Goal: Information Seeking & Learning: Learn about a topic

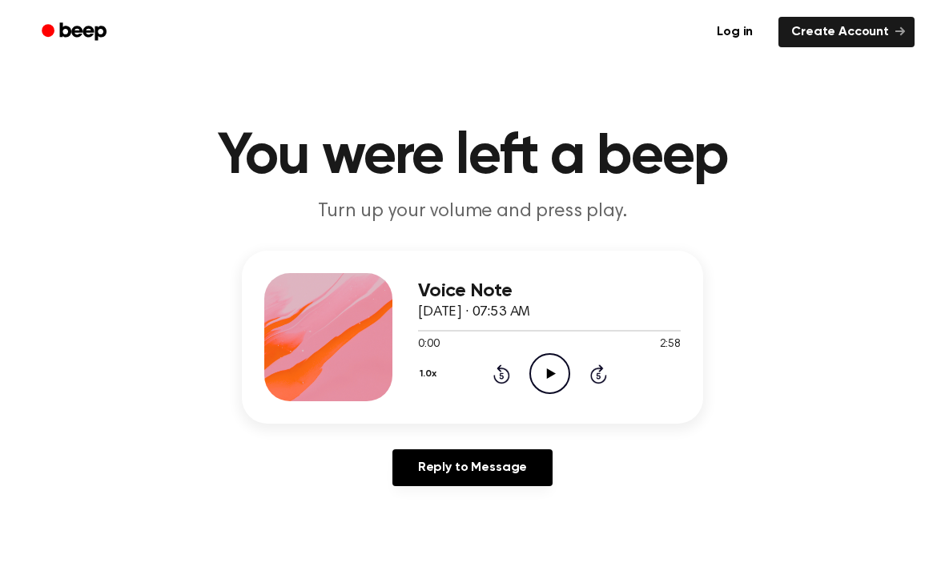
click at [545, 394] on div "Voice Note [DATE] · 07:53 AM 0:00 2:58 Your browser does not support the [objec…" at bounding box center [549, 337] width 263 height 128
click at [558, 373] on icon "Play Audio" at bounding box center [549, 373] width 41 height 41
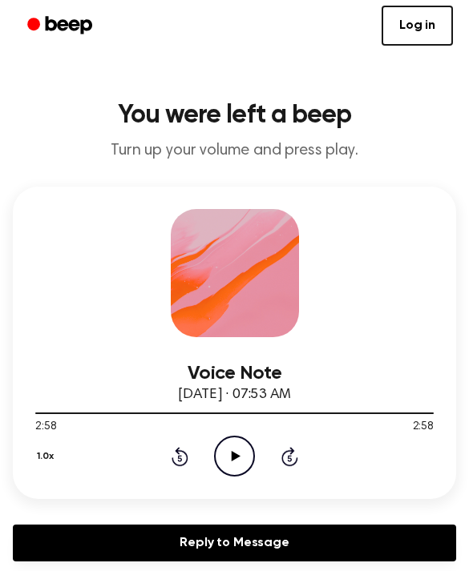
click at [231, 444] on icon "Play Audio" at bounding box center [234, 456] width 41 height 41
click at [246, 448] on icon "Pause Audio" at bounding box center [234, 456] width 41 height 41
click at [244, 437] on icon "Play Audio" at bounding box center [234, 456] width 41 height 41
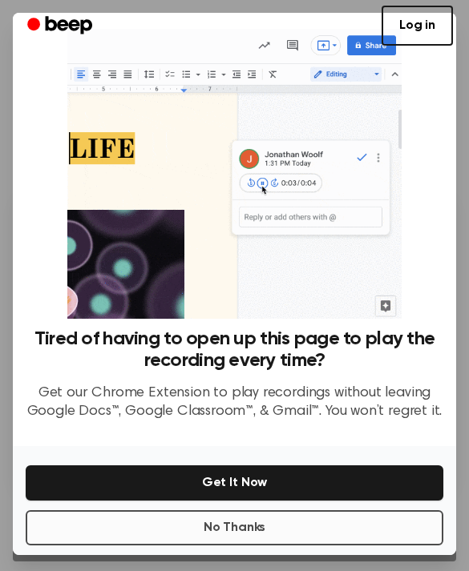
click at [263, 534] on button "No Thanks" at bounding box center [234, 527] width 417 height 35
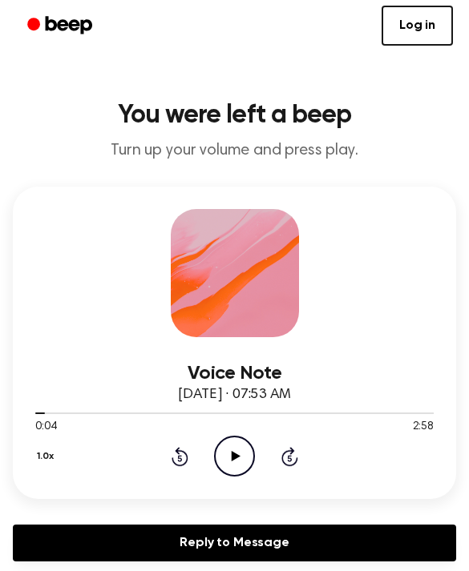
click at [243, 455] on icon "Play Audio" at bounding box center [234, 456] width 41 height 41
click at [183, 455] on icon "Rewind 5 seconds" at bounding box center [180, 456] width 18 height 21
click at [171, 455] on icon "Rewind 5 seconds" at bounding box center [180, 456] width 18 height 21
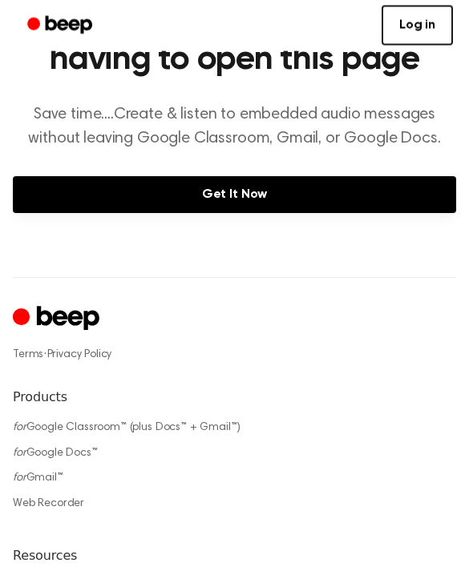
scroll to position [1130, 0]
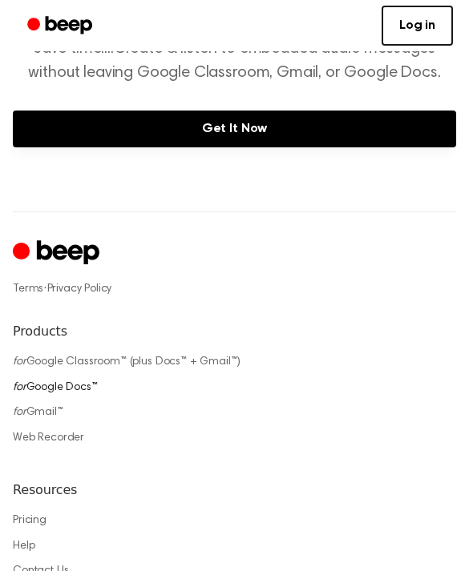
click at [49, 383] on link "for Google Docs™" at bounding box center [55, 387] width 85 height 11
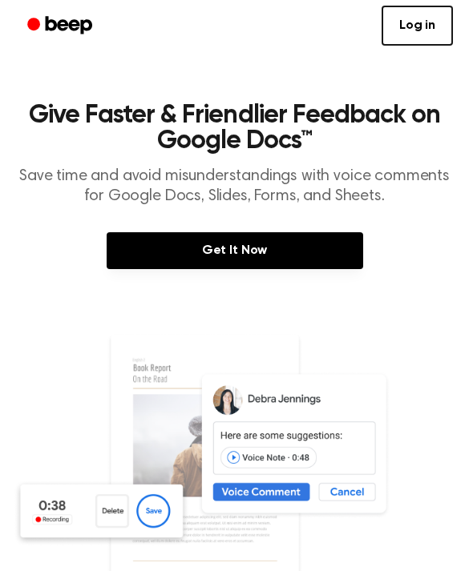
click at [352, 496] on img at bounding box center [234, 480] width 443 height 294
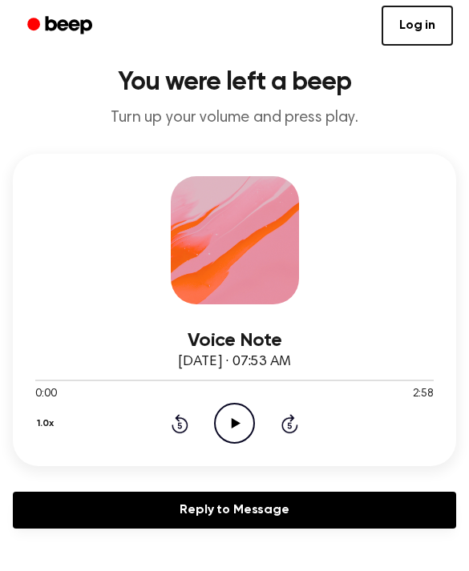
scroll to position [24, 0]
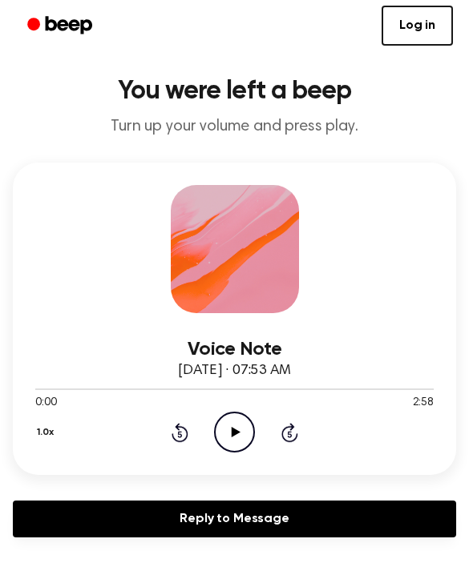
click at [244, 433] on icon "Play Audio" at bounding box center [234, 432] width 41 height 41
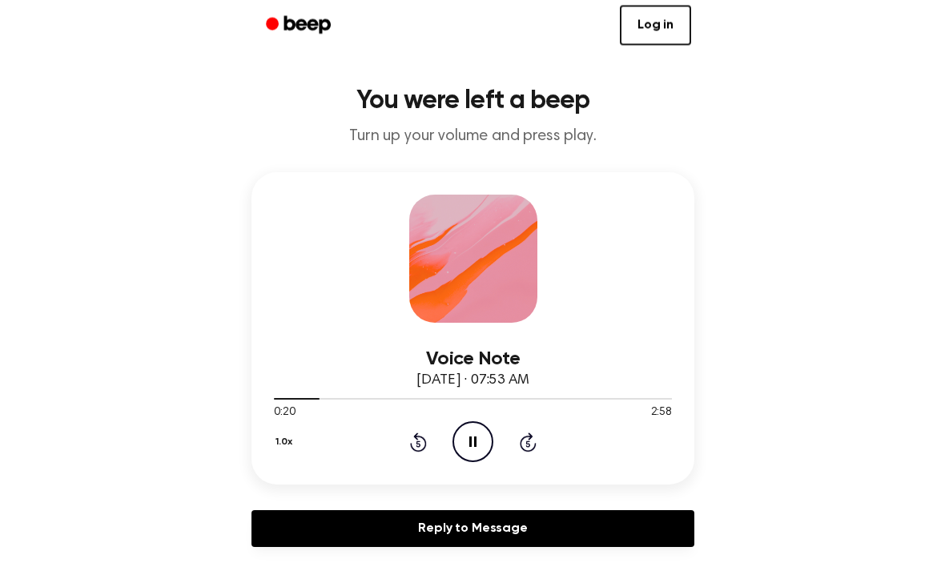
scroll to position [0, 0]
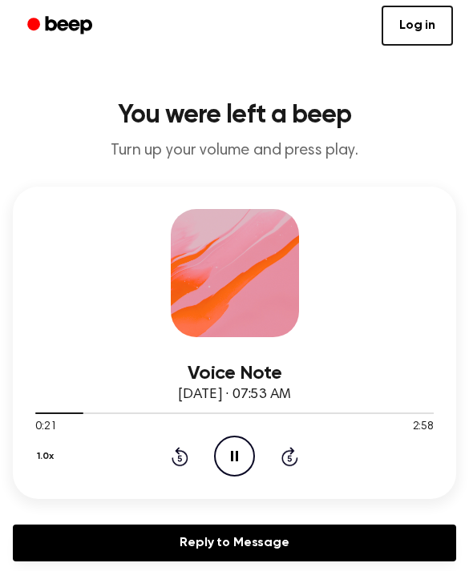
click at [248, 458] on icon "Pause Audio" at bounding box center [234, 456] width 41 height 41
click at [230, 460] on icon "Play Audio" at bounding box center [234, 456] width 41 height 41
click at [249, 455] on icon "Pause Audio" at bounding box center [234, 456] width 41 height 41
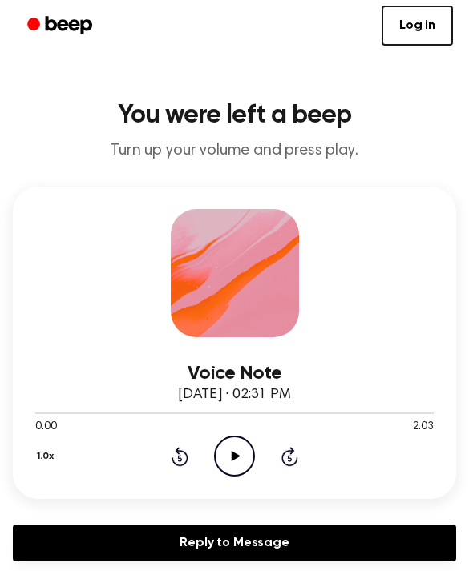
click at [244, 457] on icon "Play Audio" at bounding box center [234, 456] width 41 height 41
click at [240, 461] on icon "Pause Audio" at bounding box center [234, 456] width 41 height 41
